Goal: Obtain resource: Download file/media

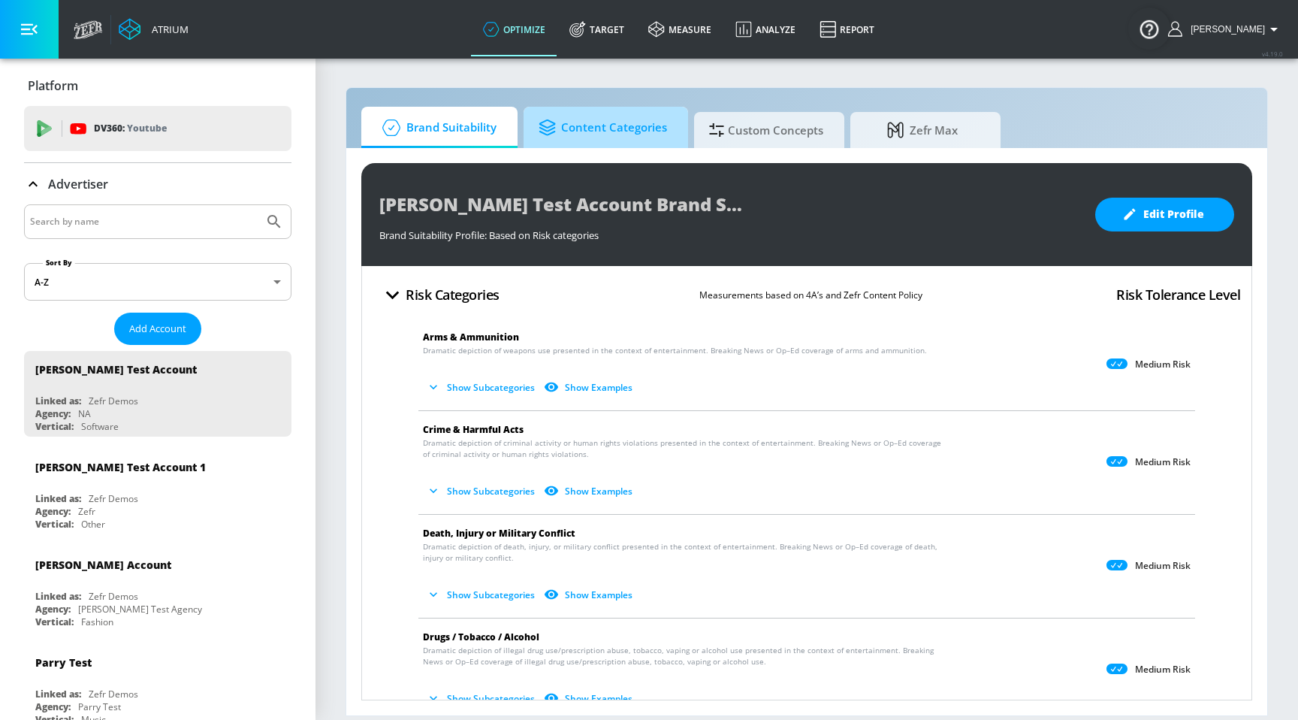
click at [617, 142] on span "Content Categories" at bounding box center [603, 128] width 128 height 36
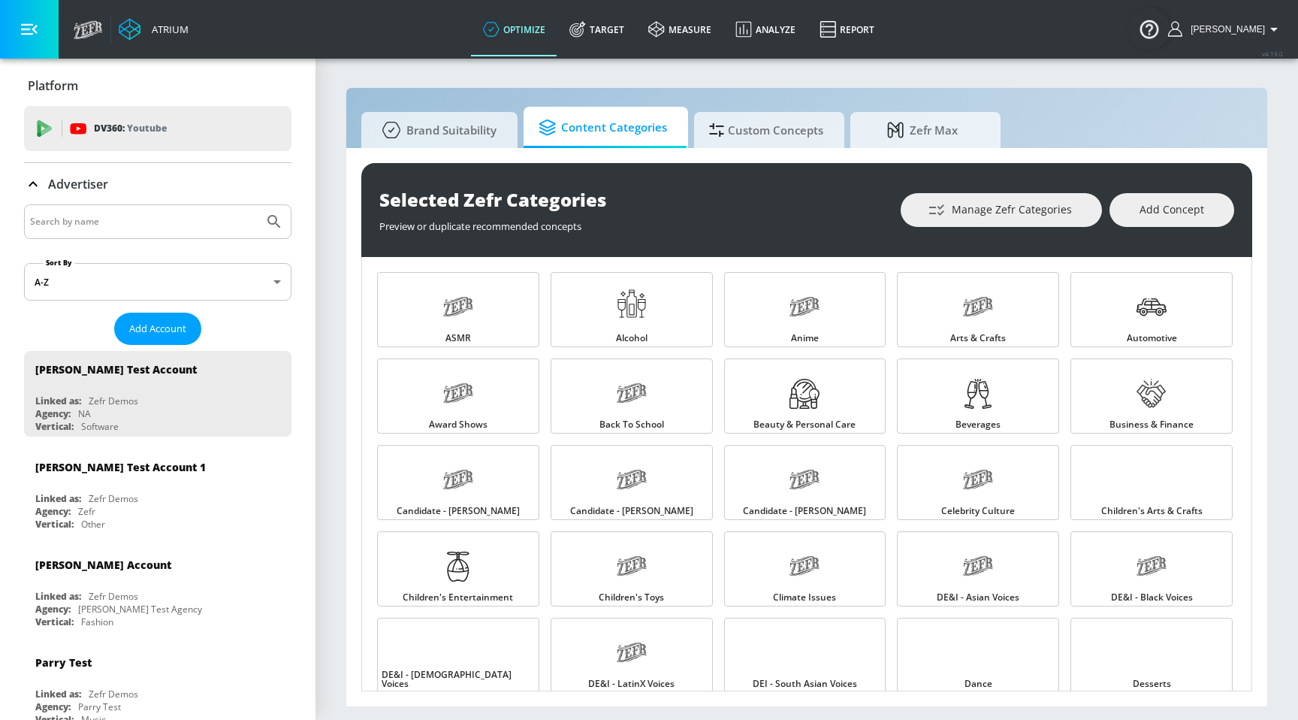
click at [750, 149] on div "Selected Zefr Categories Preview or duplicate recommended concepts Manage Zefr …" at bounding box center [806, 427] width 921 height 558
click at [741, 128] on span "Custom Concepts" at bounding box center [766, 128] width 114 height 36
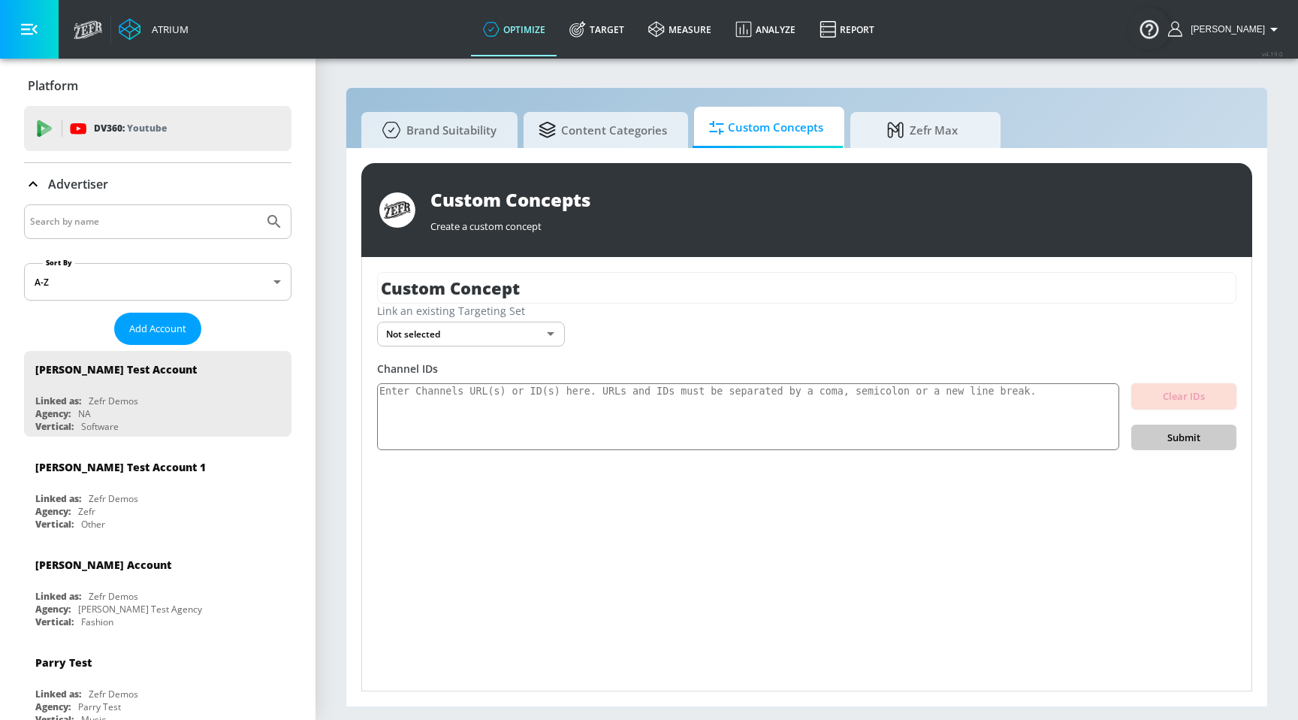
click at [230, 224] on input "Search by name" at bounding box center [144, 222] width 228 height 20
type input "[PERSON_NAME]"
click at [258, 205] on button "Submit Search" at bounding box center [274, 221] width 33 height 33
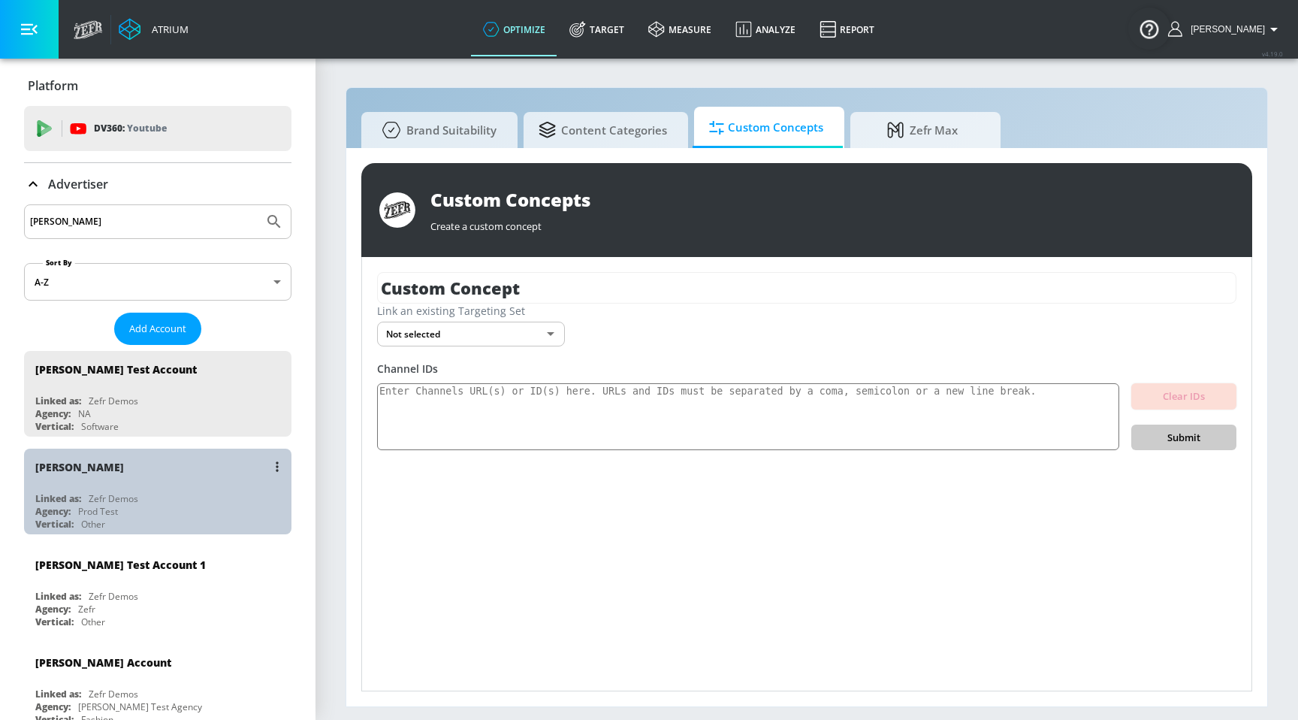
click at [61, 482] on div "[PERSON_NAME]" at bounding box center [161, 466] width 252 height 36
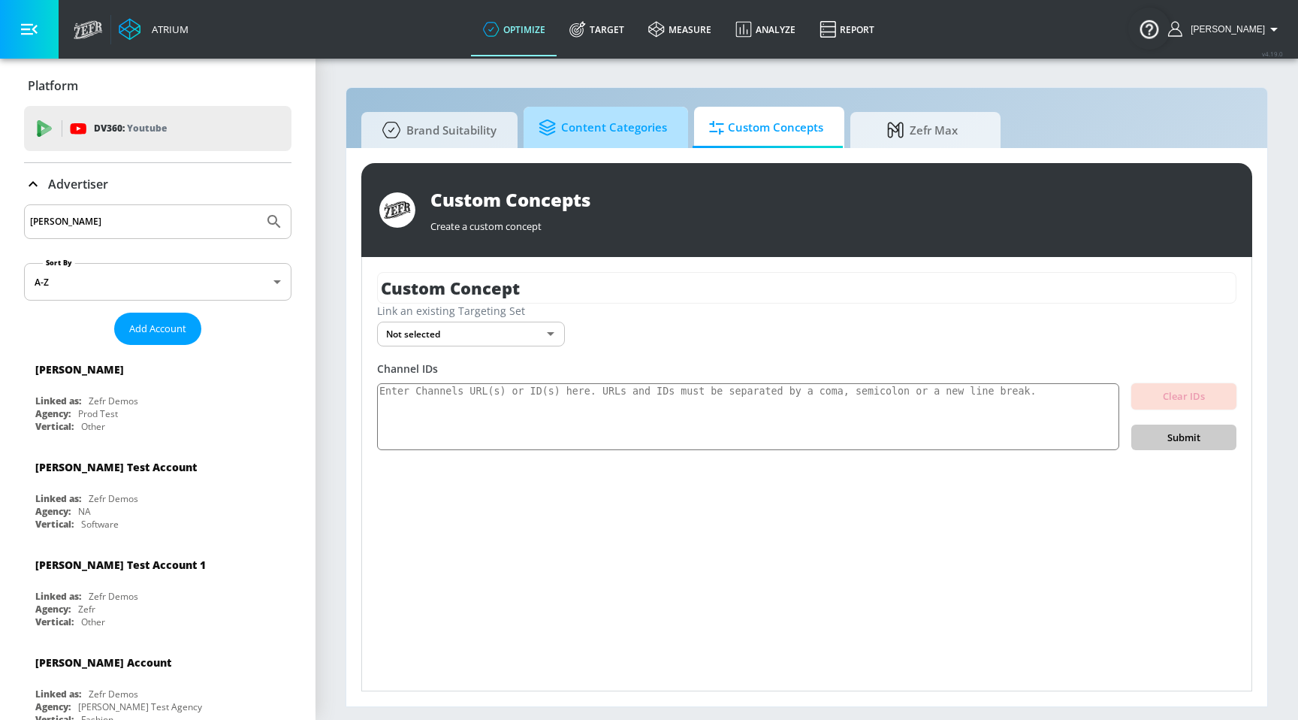
click at [580, 147] on link "Content Categories" at bounding box center [606, 127] width 165 height 41
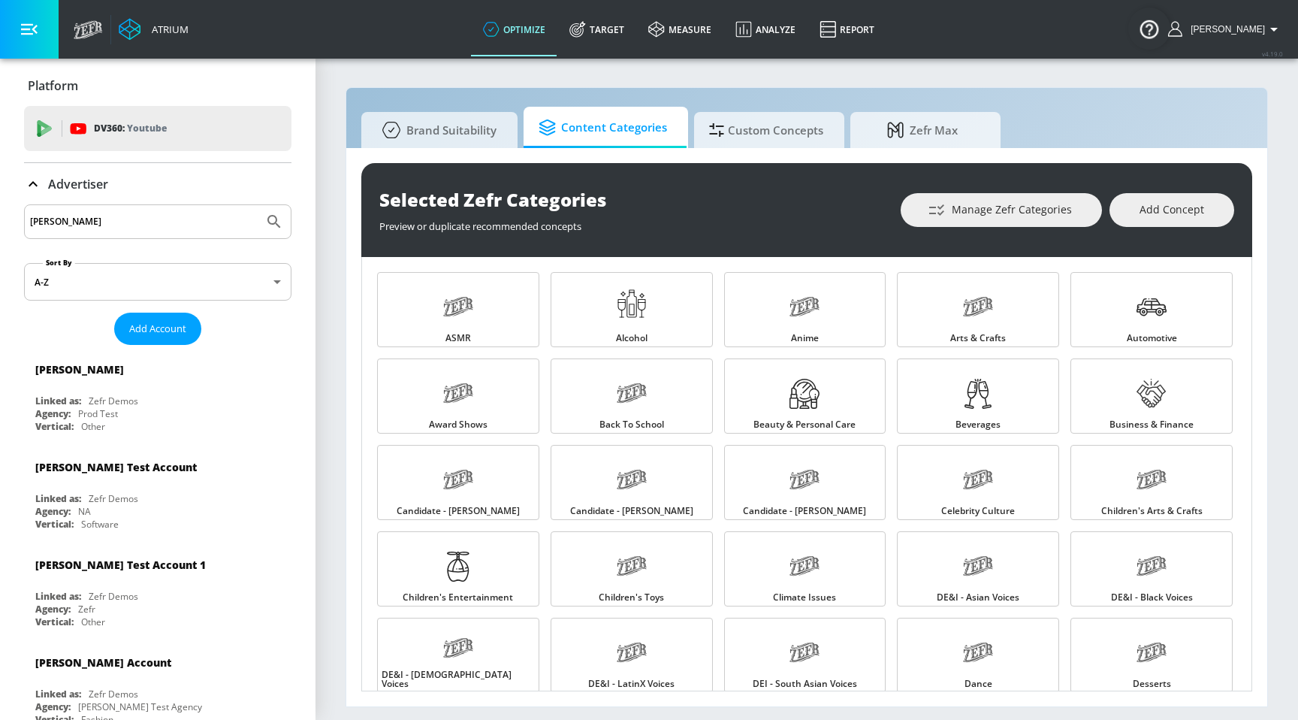
click at [759, 114] on span "Custom Concepts" at bounding box center [766, 130] width 114 height 36
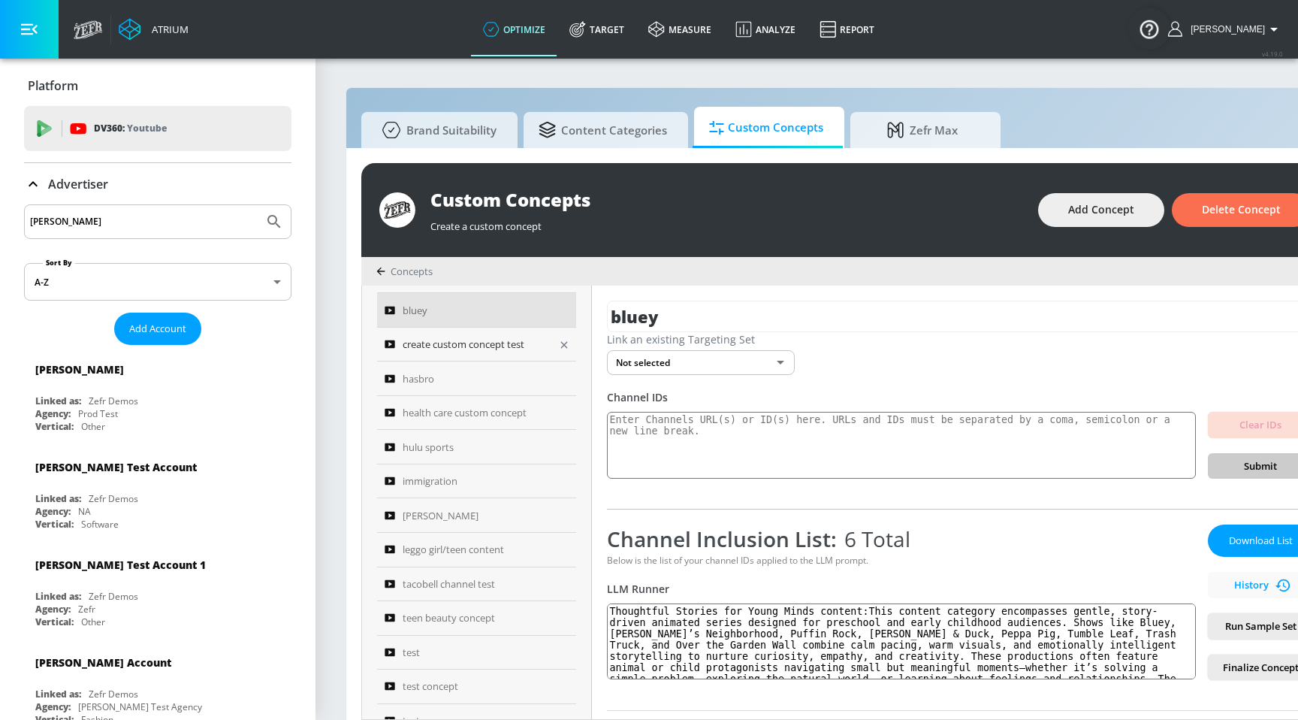
scroll to position [402, 0]
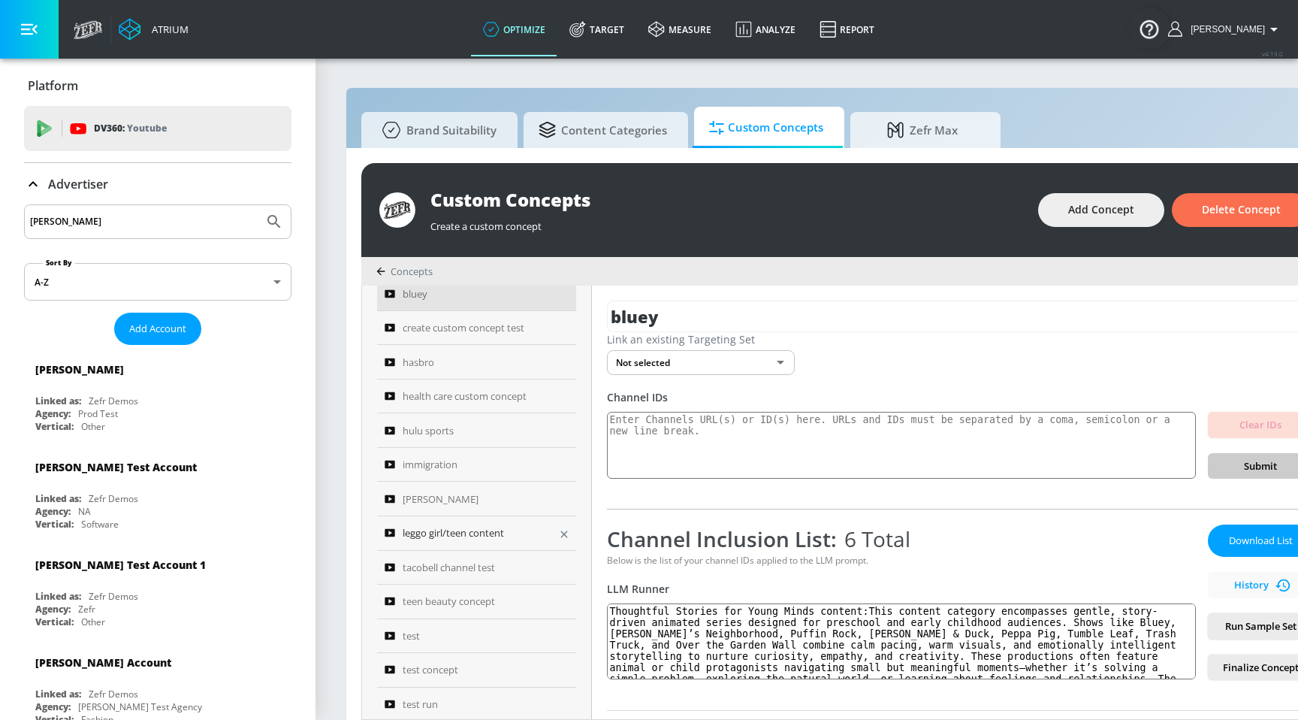
click at [466, 529] on link "leggo girl/teen content" at bounding box center [476, 533] width 199 height 35
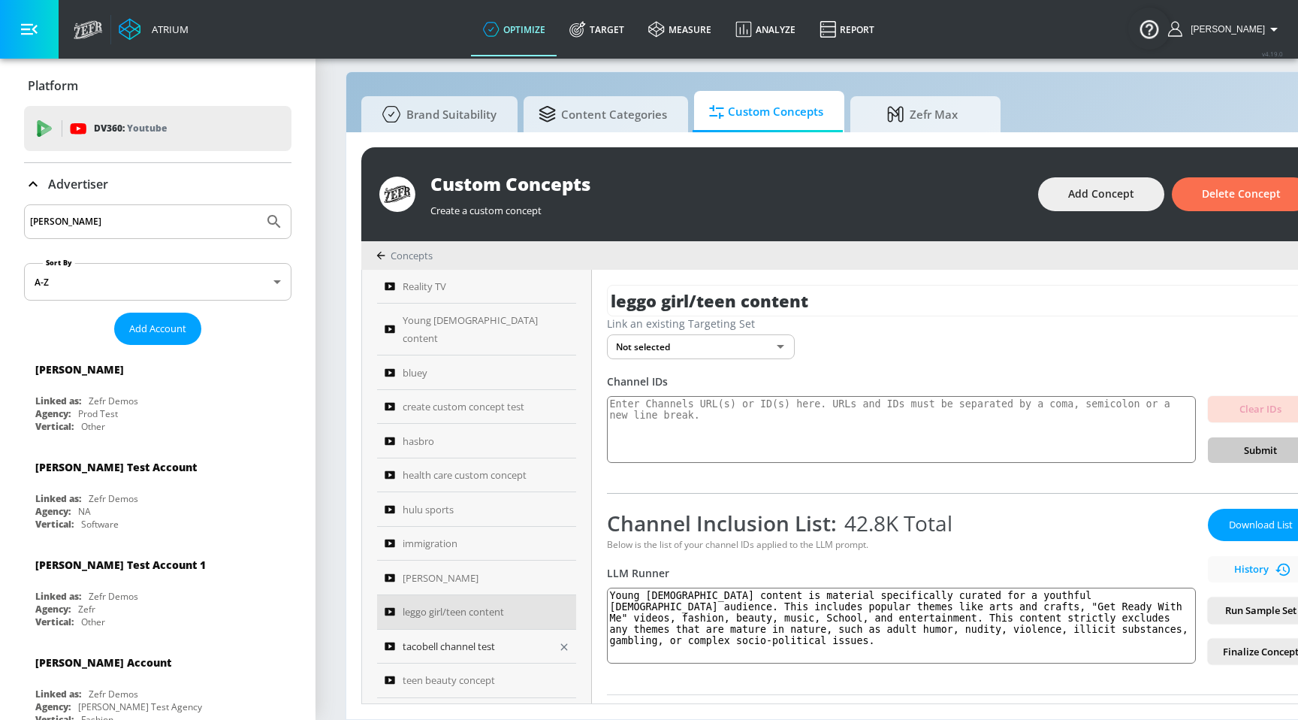
scroll to position [296, 0]
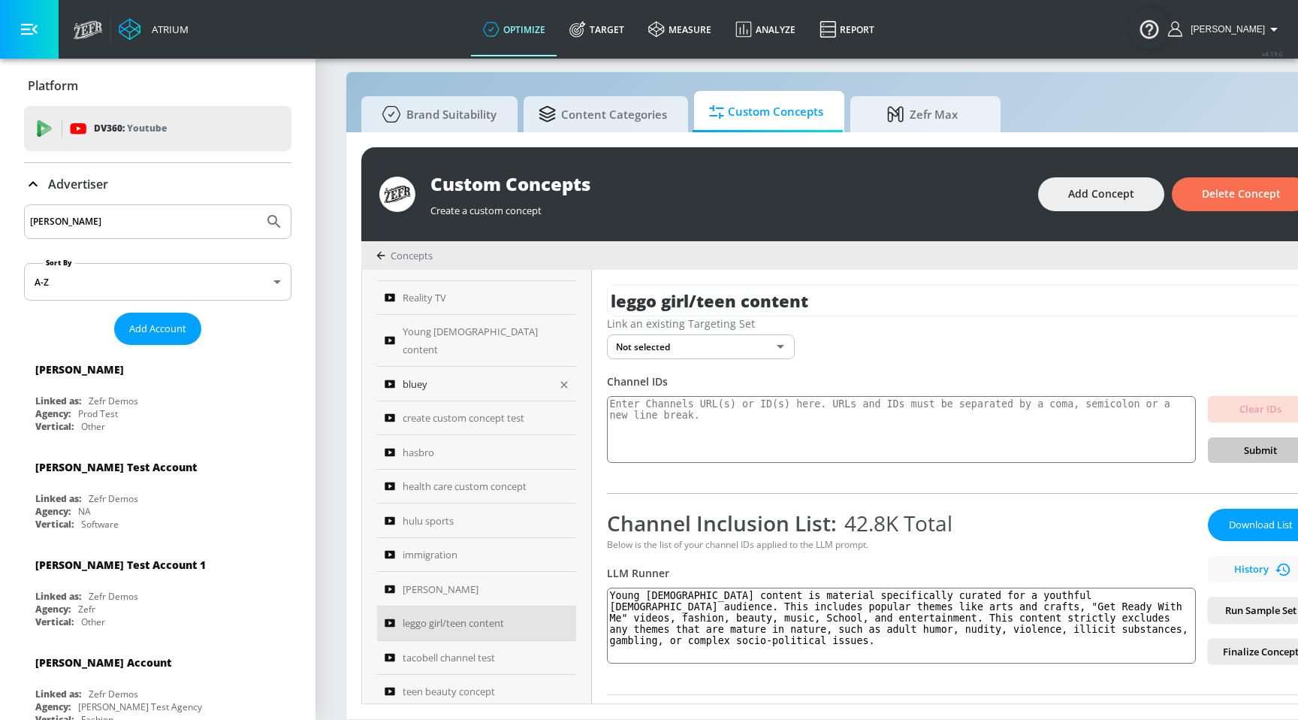
click at [439, 375] on div "bluey" at bounding box center [467, 384] width 164 height 18
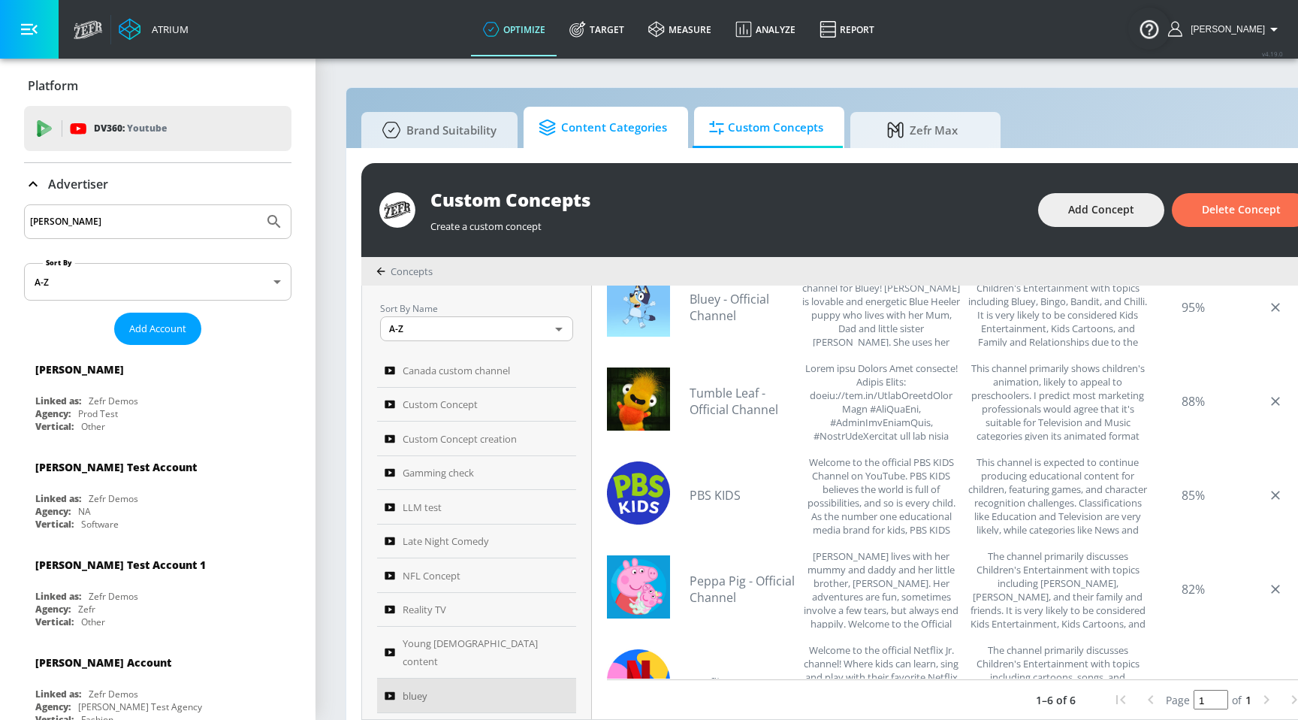
click at [624, 145] on link "Content Categories" at bounding box center [606, 127] width 165 height 41
